Goal: Use online tool/utility: Utilize a website feature to perform a specific function

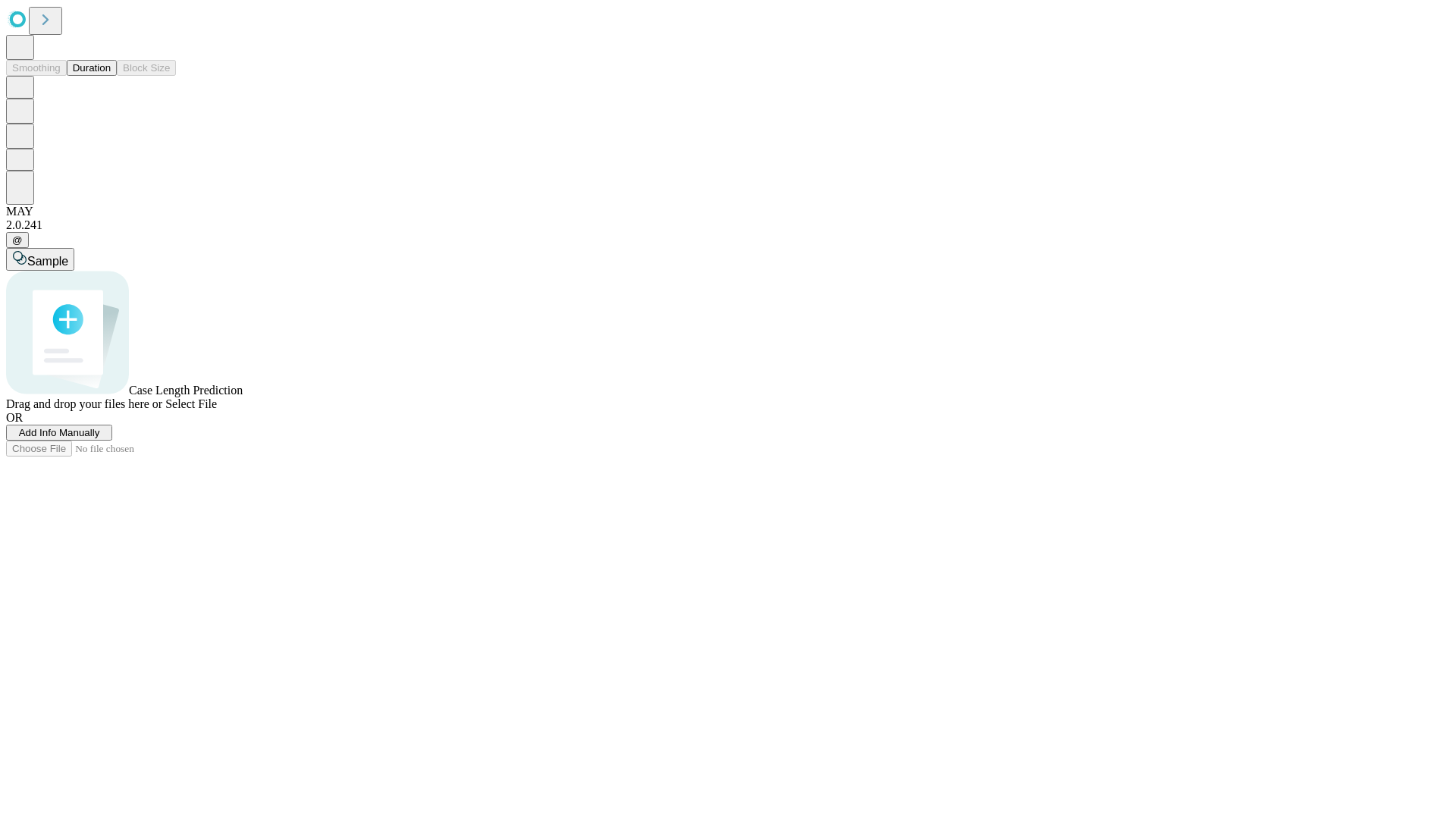
click at [111, 76] on button "Duration" at bounding box center [91, 67] width 50 height 16
click at [217, 410] on span "Select File" at bounding box center [191, 404] width 51 height 13
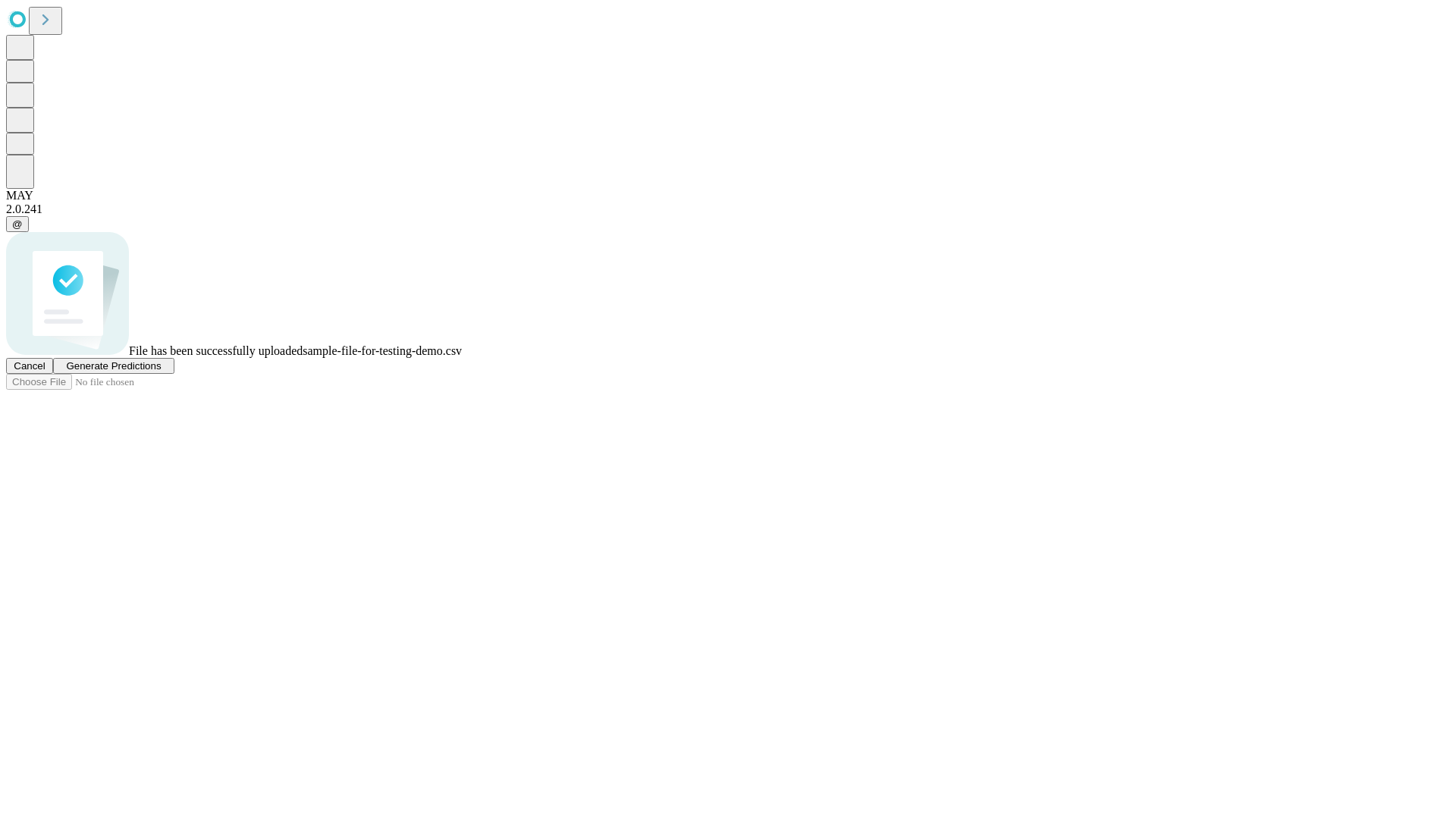
click at [161, 372] on span "Generate Predictions" at bounding box center [113, 366] width 95 height 11
